Goal: Navigation & Orientation: Find specific page/section

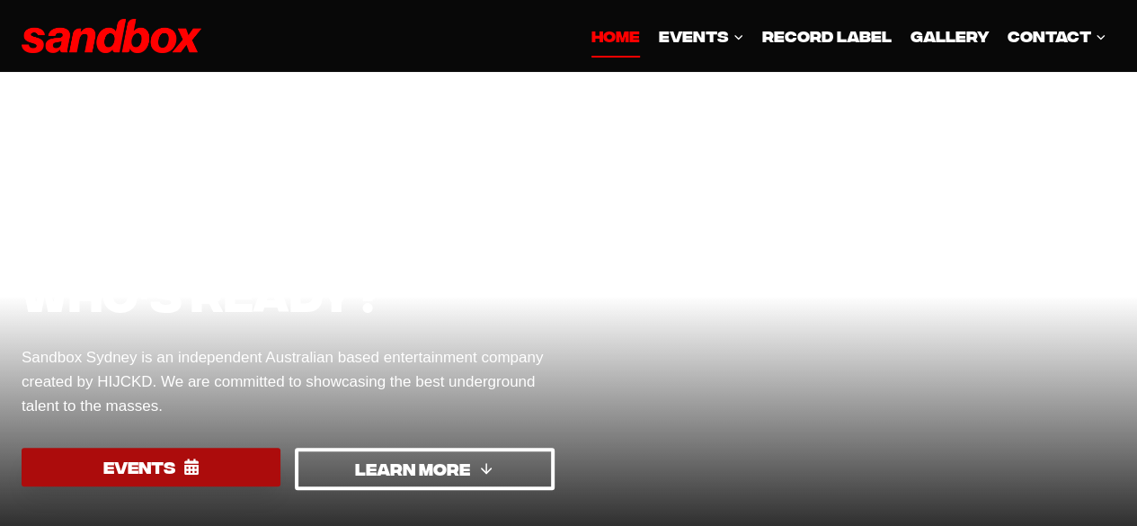
click at [132, 477] on span "EVENTS" at bounding box center [139, 467] width 72 height 26
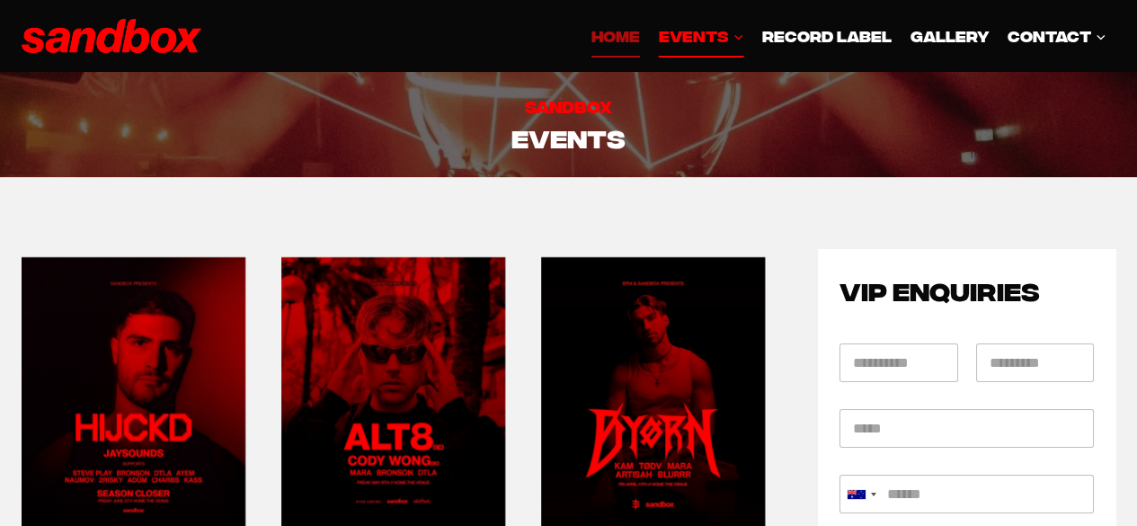
click at [606, 36] on link "HOME" at bounding box center [615, 35] width 66 height 43
